Goal: Ask a question

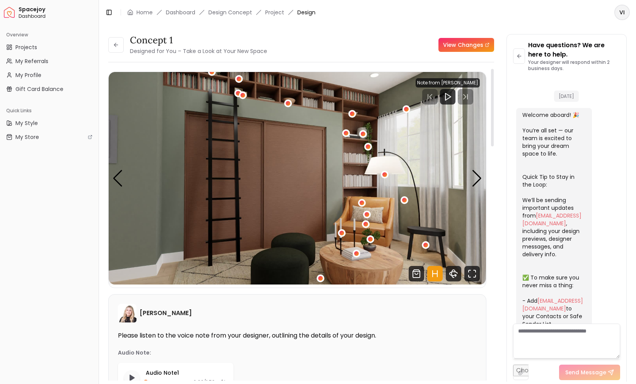
scroll to position [1485, 0]
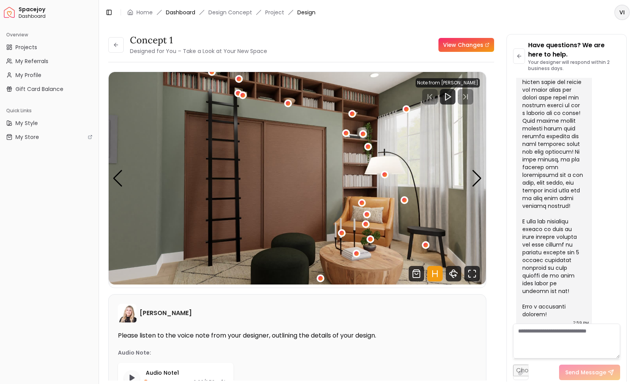
click at [182, 11] on link "Dashboard" at bounding box center [180, 13] width 29 height 8
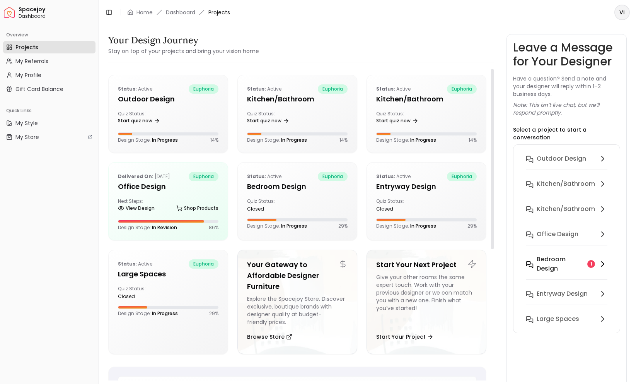
click at [555, 263] on h6 "Bedroom design" at bounding box center [561, 263] width 48 height 19
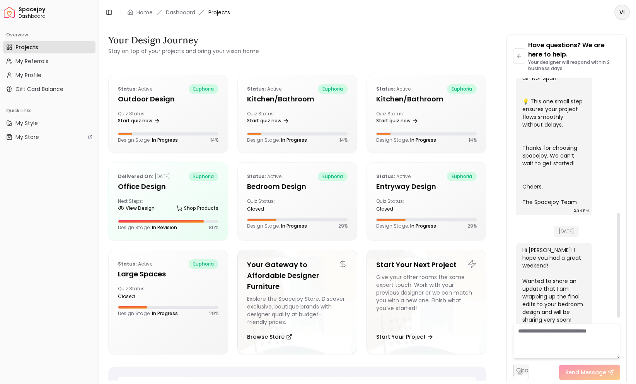
scroll to position [328, 0]
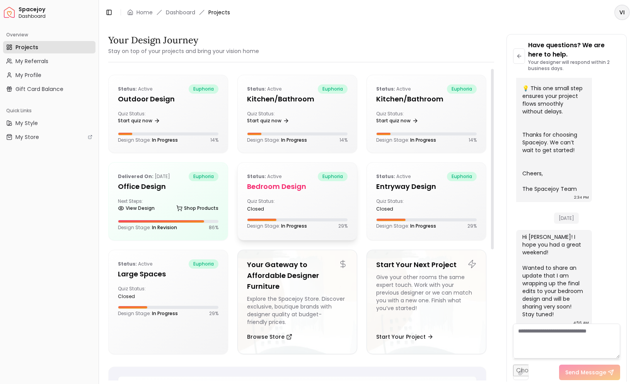
click at [262, 180] on p "Status: active" at bounding box center [264, 176] width 34 height 9
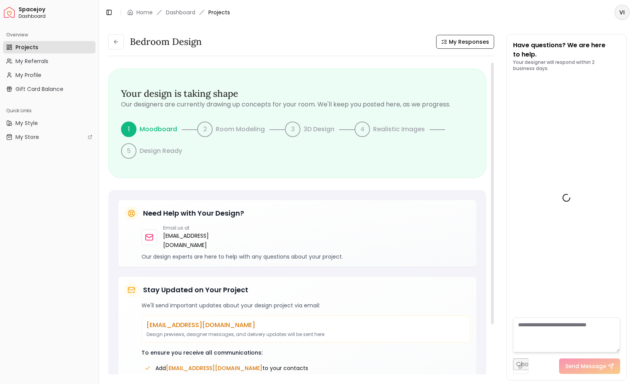
scroll to position [334, 0]
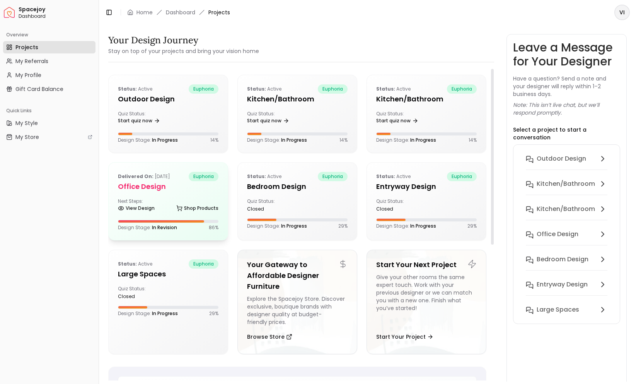
click at [140, 186] on h5 "Office design" at bounding box center [168, 186] width 101 height 11
click at [290, 181] on h5 "Bedroom design" at bounding box center [297, 186] width 101 height 11
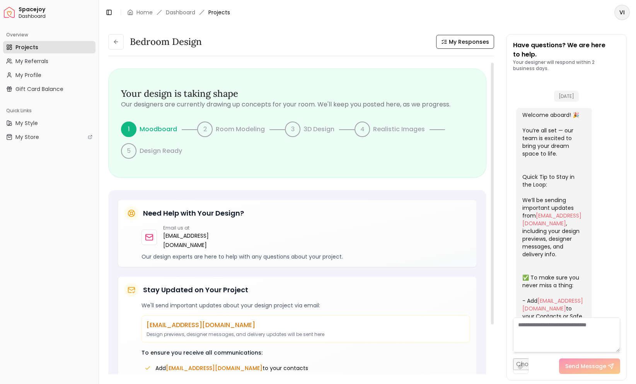
scroll to position [334, 0]
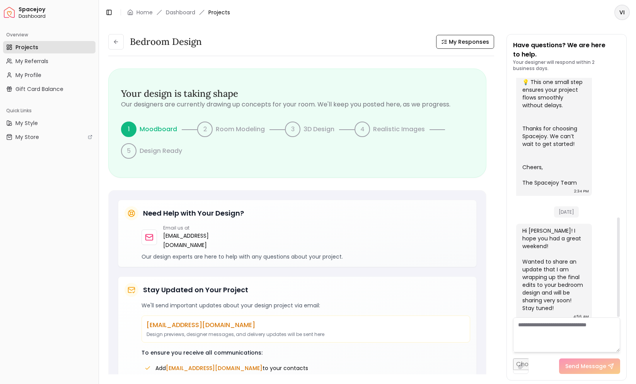
click at [534, 331] on textarea at bounding box center [566, 334] width 107 height 35
click at [552, 331] on textarea at bounding box center [566, 334] width 107 height 35
type textarea "********"
type textarea "*"
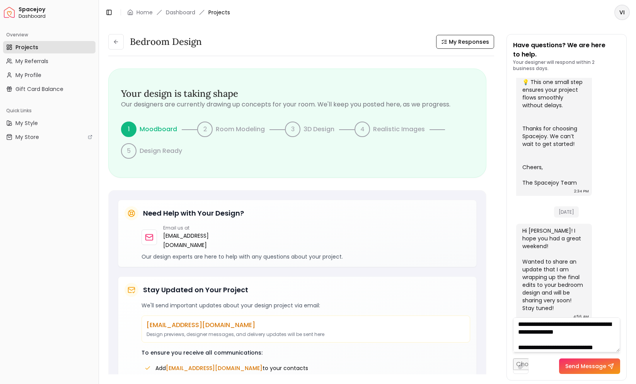
click at [546, 348] on textarea "**********" at bounding box center [566, 334] width 107 height 35
type textarea "**********"
click at [595, 363] on button "Send Message" at bounding box center [589, 365] width 61 height 15
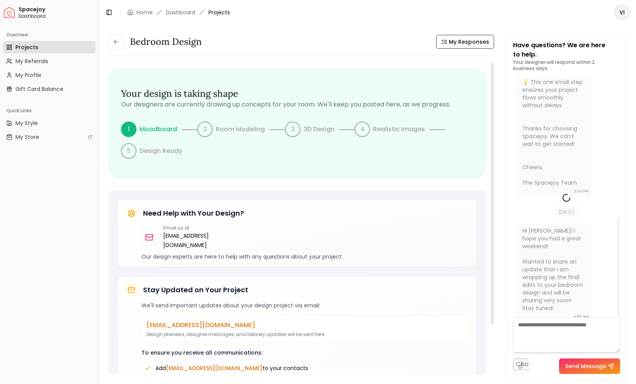
scroll to position [0, 0]
